Goal: Information Seeking & Learning: Learn about a topic

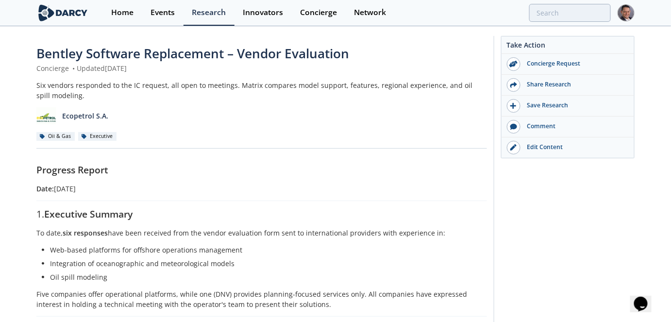
drag, startPoint x: 548, startPoint y: 149, endPoint x: 564, endPoint y: 197, distance: 50.8
click at [548, 149] on div "Edit Content" at bounding box center [575, 147] width 109 height 9
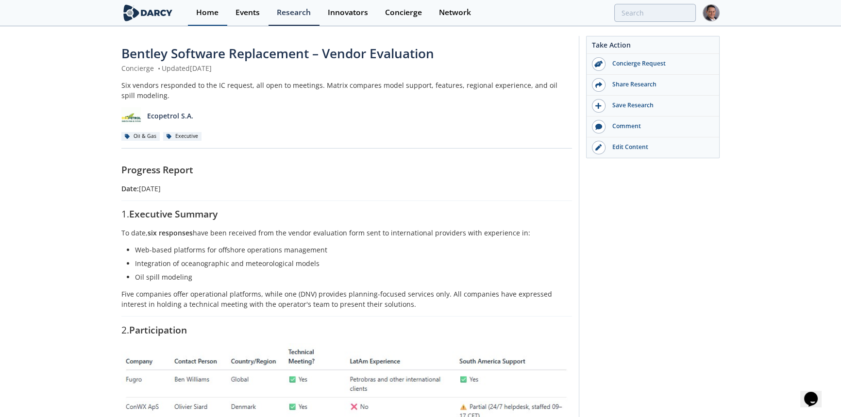
click at [208, 9] on div "Home" at bounding box center [207, 13] width 22 height 8
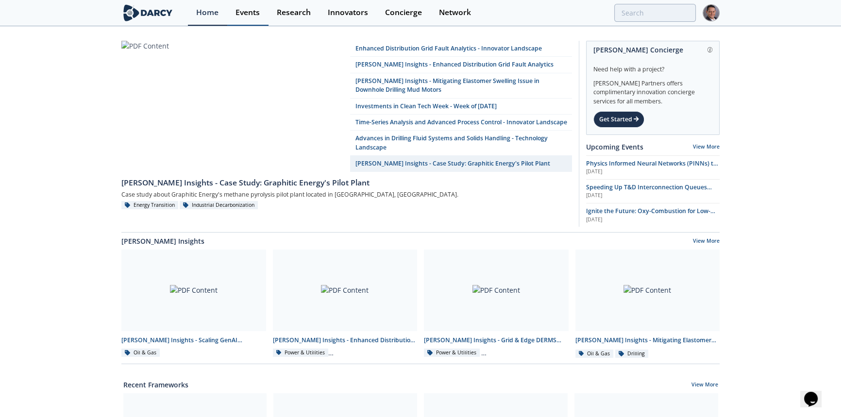
click at [253, 17] on link "Events" at bounding box center [247, 13] width 41 height 26
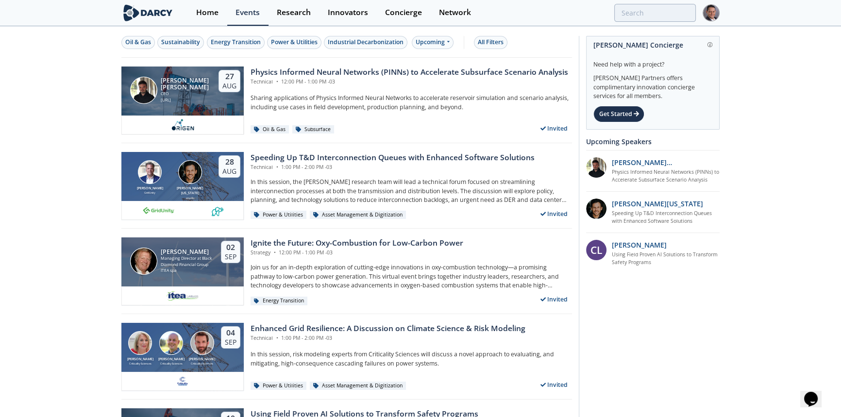
click at [373, 68] on div "Physics Informed Neural Networks (PINNs) to Accelerate Subsurface Scenario Anal…" at bounding box center [410, 73] width 318 height 12
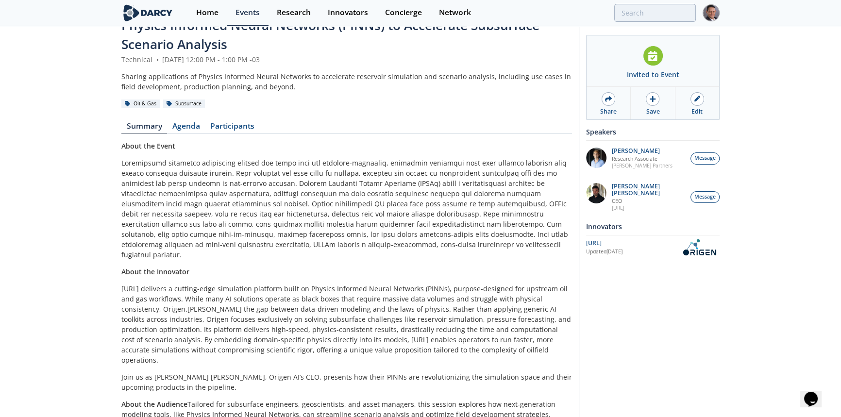
scroll to position [56, 0]
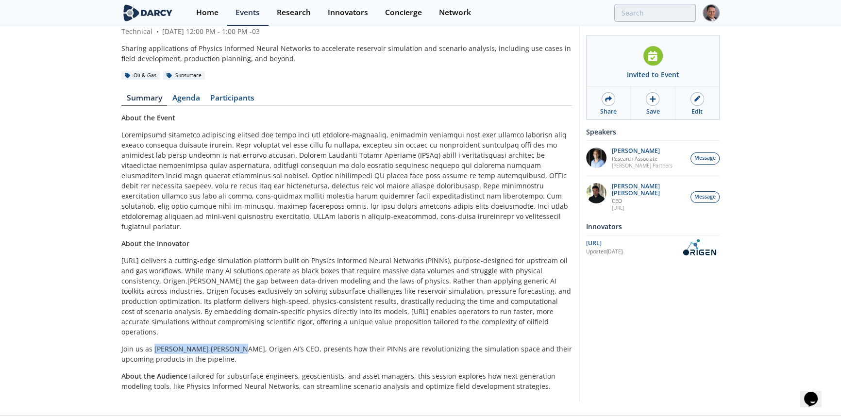
drag, startPoint x: 154, startPoint y: 329, endPoint x: 233, endPoint y: 327, distance: 78.7
click at [233, 344] on p "Join us as Ruben Rodriguez Torrado, Origen AI’s CEO, presents how their PINNs a…" at bounding box center [346, 354] width 451 height 20
copy p "Ruben Rodriguez Torrado"
